Goal: Find specific page/section: Find specific page/section

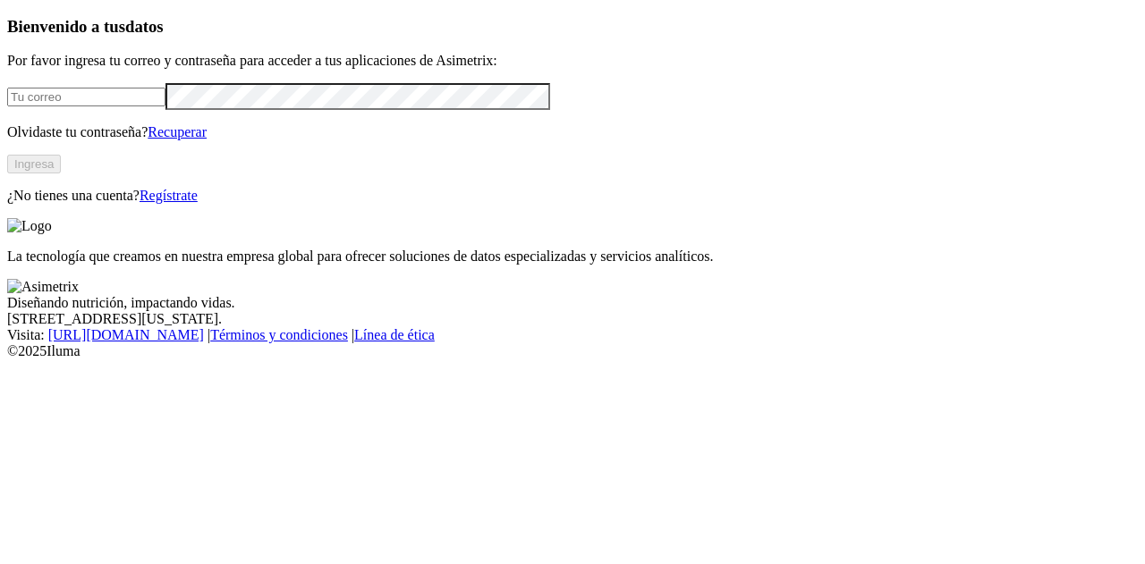
type input "[PERSON_NAME][EMAIL_ADDRESS][PERSON_NAME][DOMAIN_NAME]"
click at [61, 173] on button "Ingresa" at bounding box center [34, 164] width 54 height 19
